Goal: Use online tool/utility: Utilize a website feature to perform a specific function

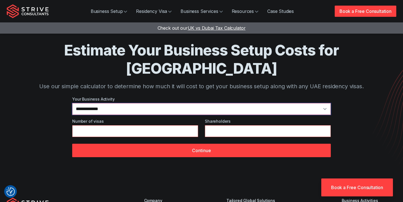
select select "*"
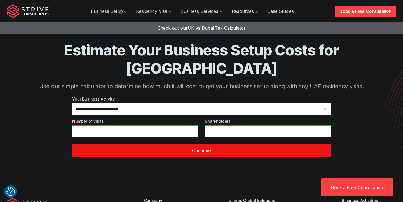
click at [224, 143] on button "Continue" at bounding box center [201, 149] width 258 height 13
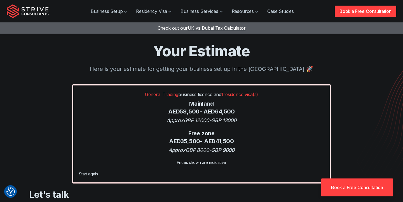
scroll to position [4, 0]
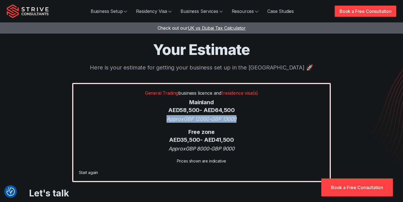
drag, startPoint x: 243, startPoint y: 118, endPoint x: 162, endPoint y: 119, distance: 80.8
click at [162, 119] on div "Approx GBP 12000 - GBP 13000" at bounding box center [201, 119] width 245 height 8
click at [155, 133] on div "Free zone AED 35,500 - AED 41,500" at bounding box center [201, 135] width 245 height 15
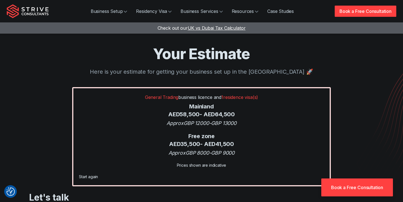
scroll to position [0, 0]
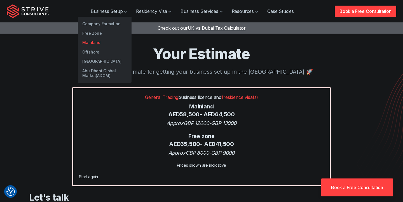
click at [95, 40] on link "Mainland" at bounding box center [105, 43] width 54 height 10
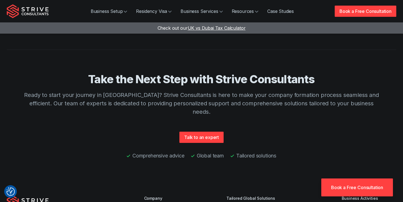
scroll to position [1364, 0]
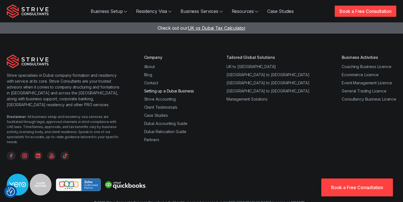
click at [157, 88] on link "Setting up a Dubai Business" at bounding box center [169, 90] width 50 height 5
